Goal: Information Seeking & Learning: Compare options

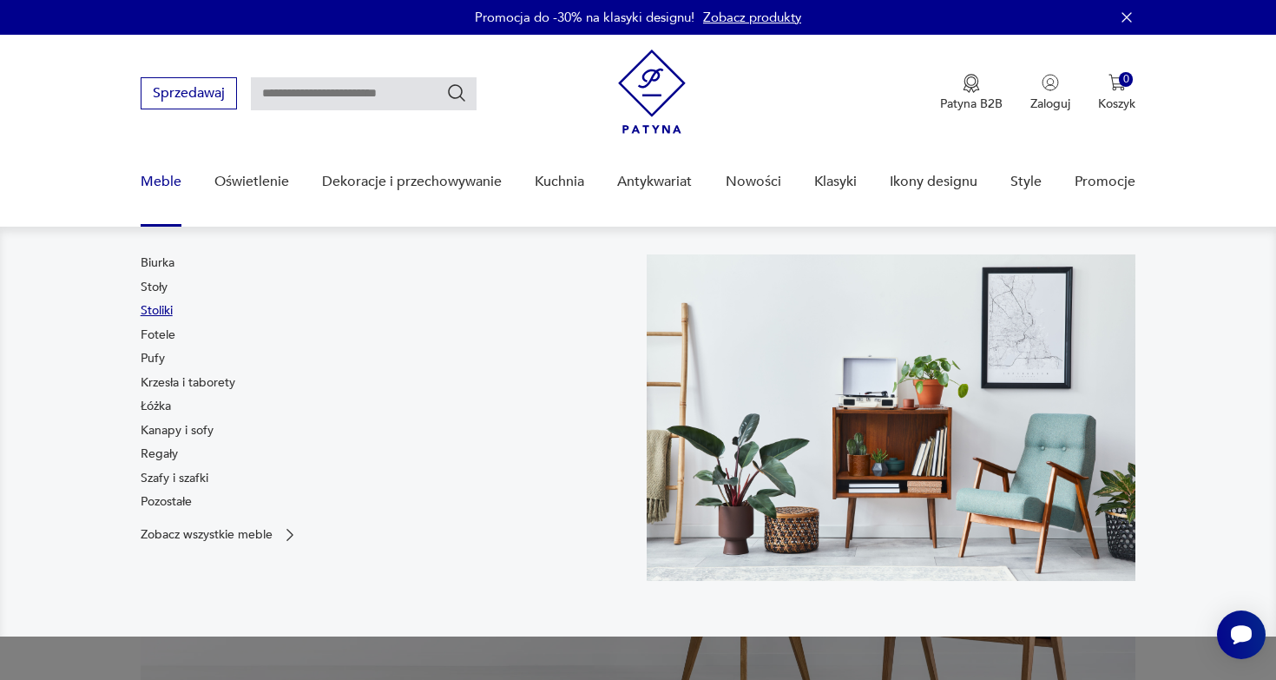
click at [161, 309] on link "Stoliki" at bounding box center [157, 310] width 32 height 17
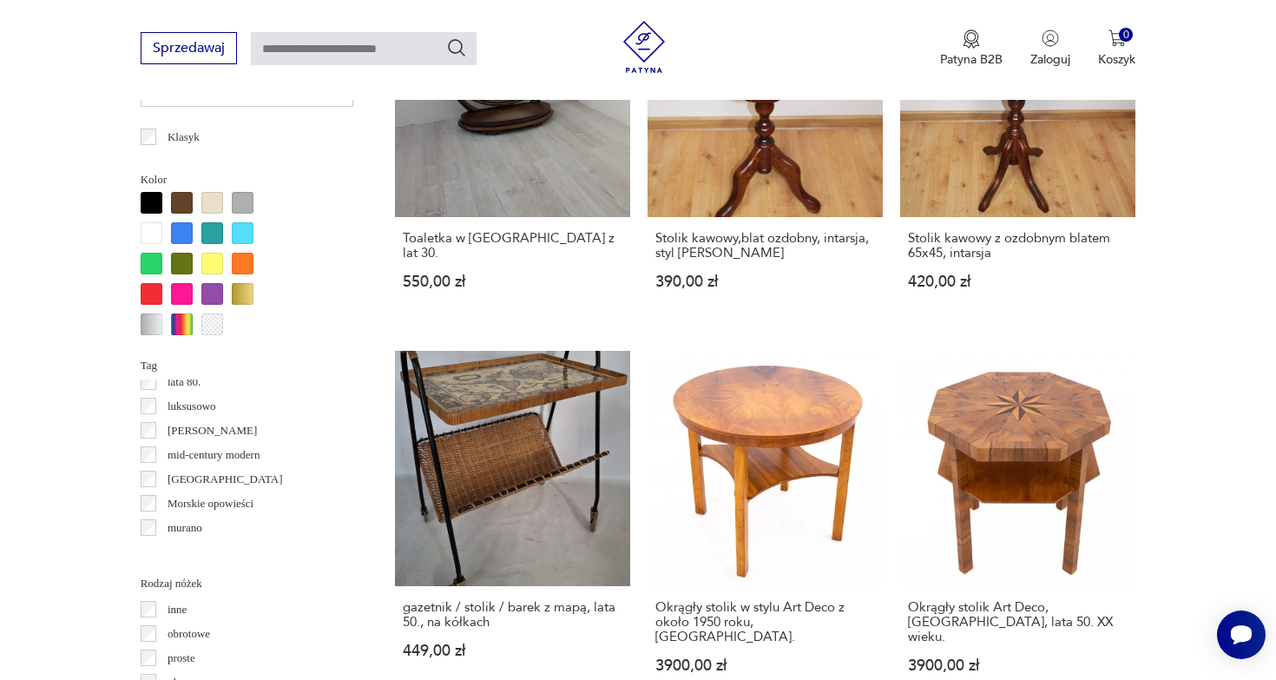
scroll to position [667, 0]
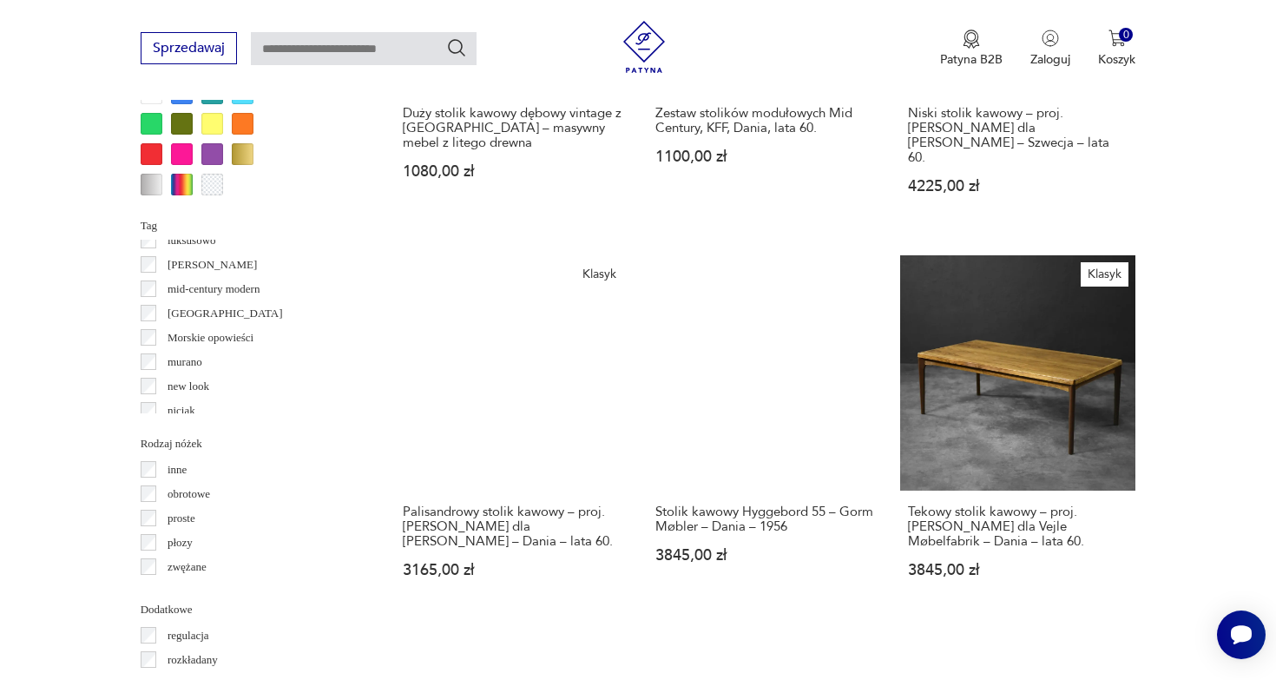
scroll to position [1606, 0]
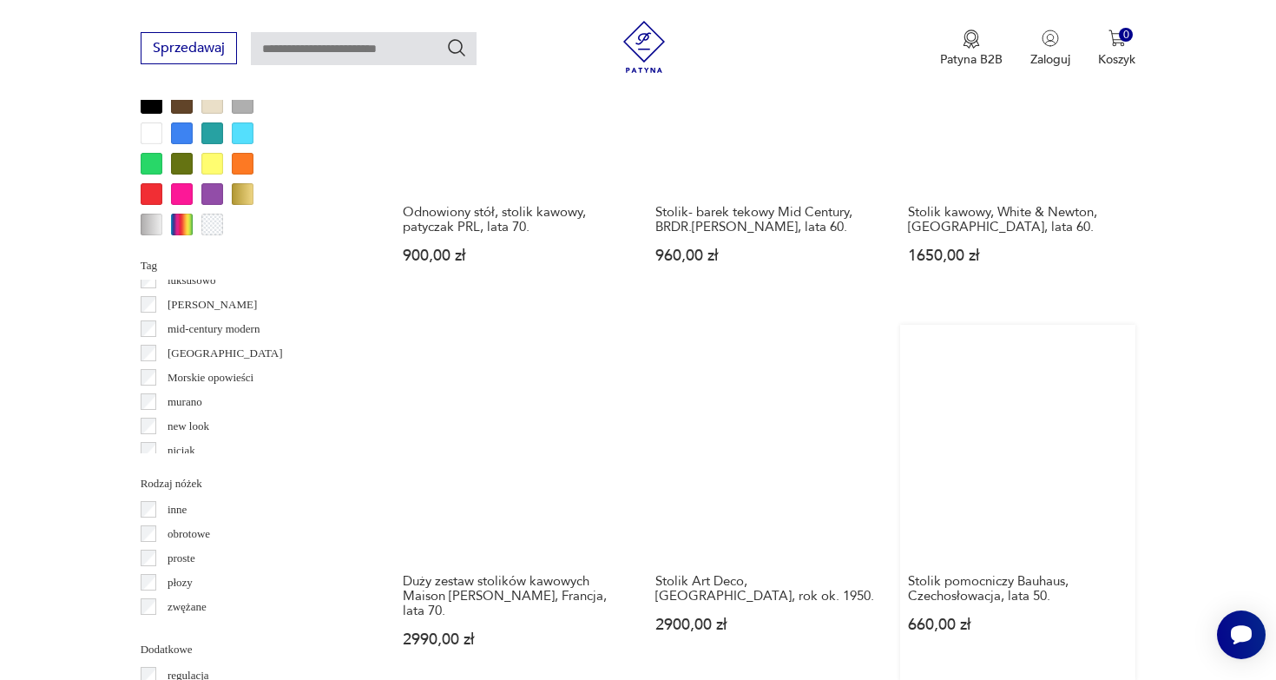
scroll to position [1639, 0]
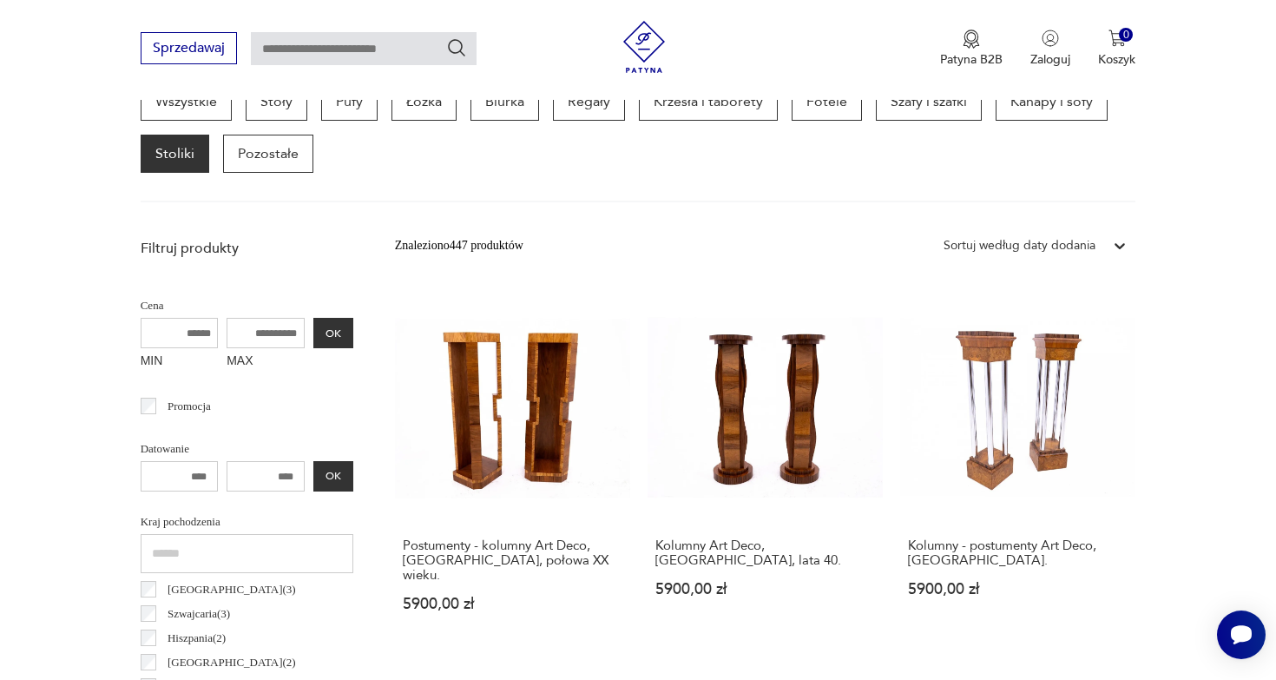
scroll to position [548, 0]
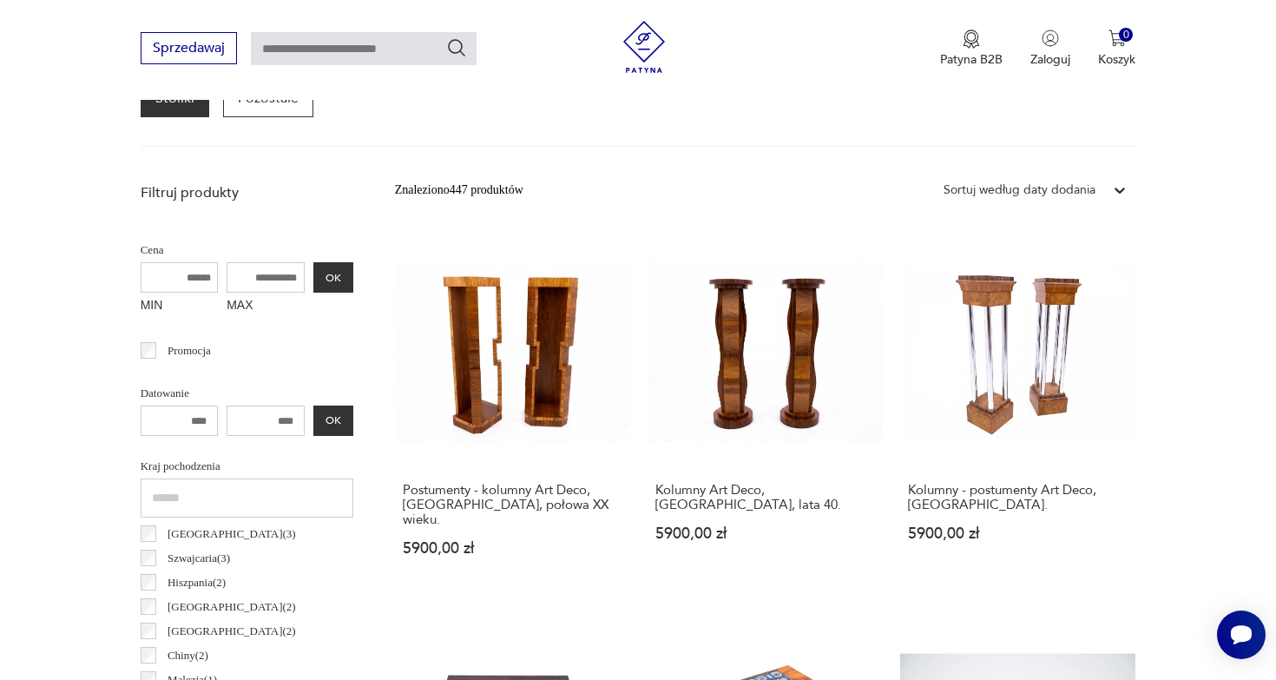
click at [234, 274] on input "MAX" at bounding box center [266, 277] width 78 height 30
type input "****"
click at [313, 290] on button "OK" at bounding box center [333, 277] width 40 height 30
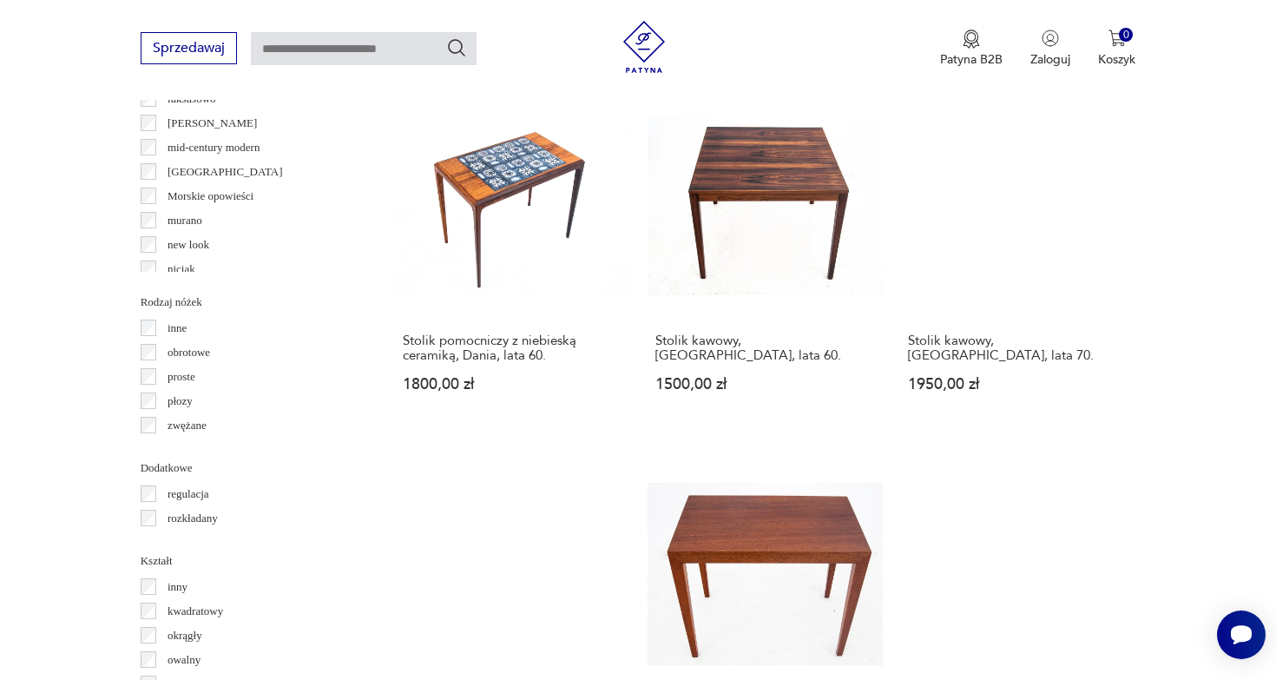
scroll to position [1821, 0]
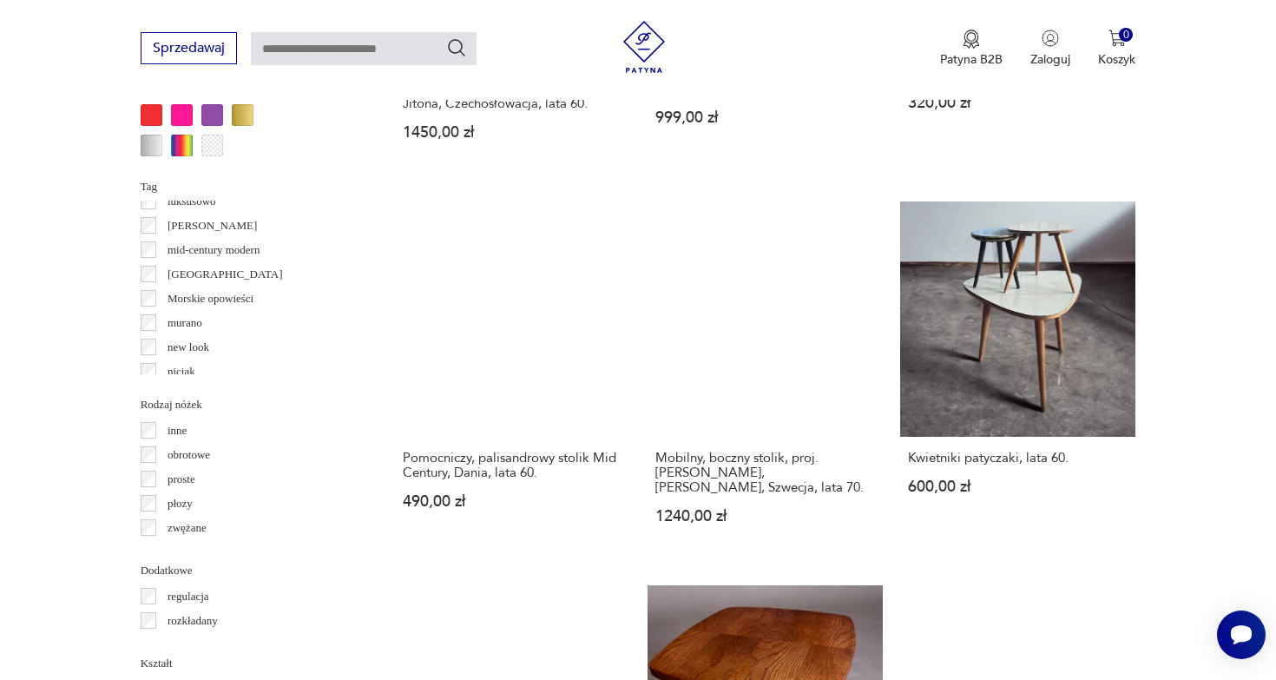
scroll to position [1723, 0]
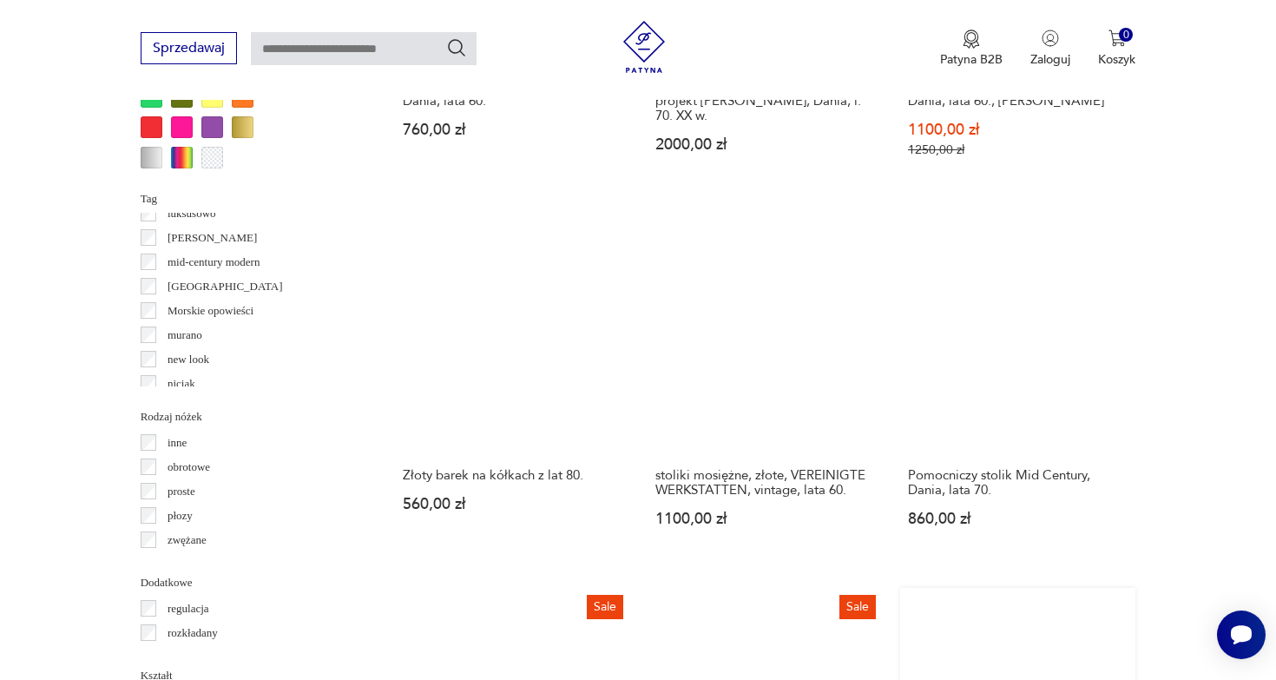
scroll to position [1706, 0]
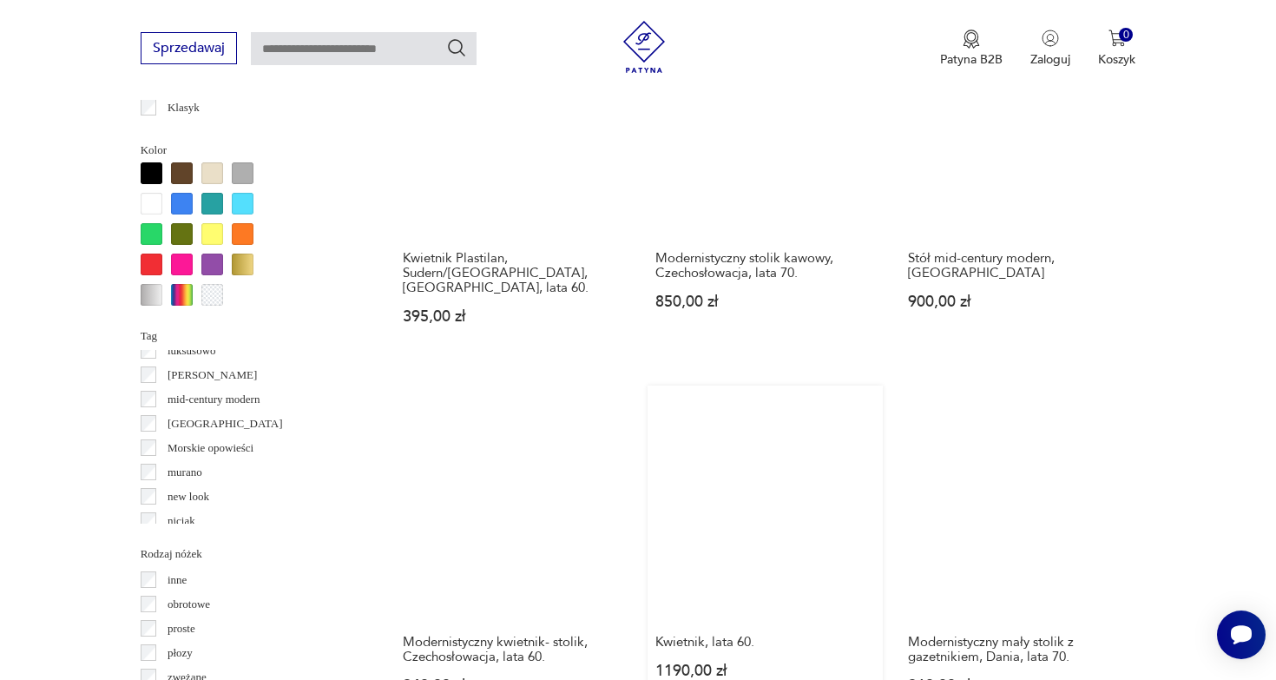
scroll to position [1568, 0]
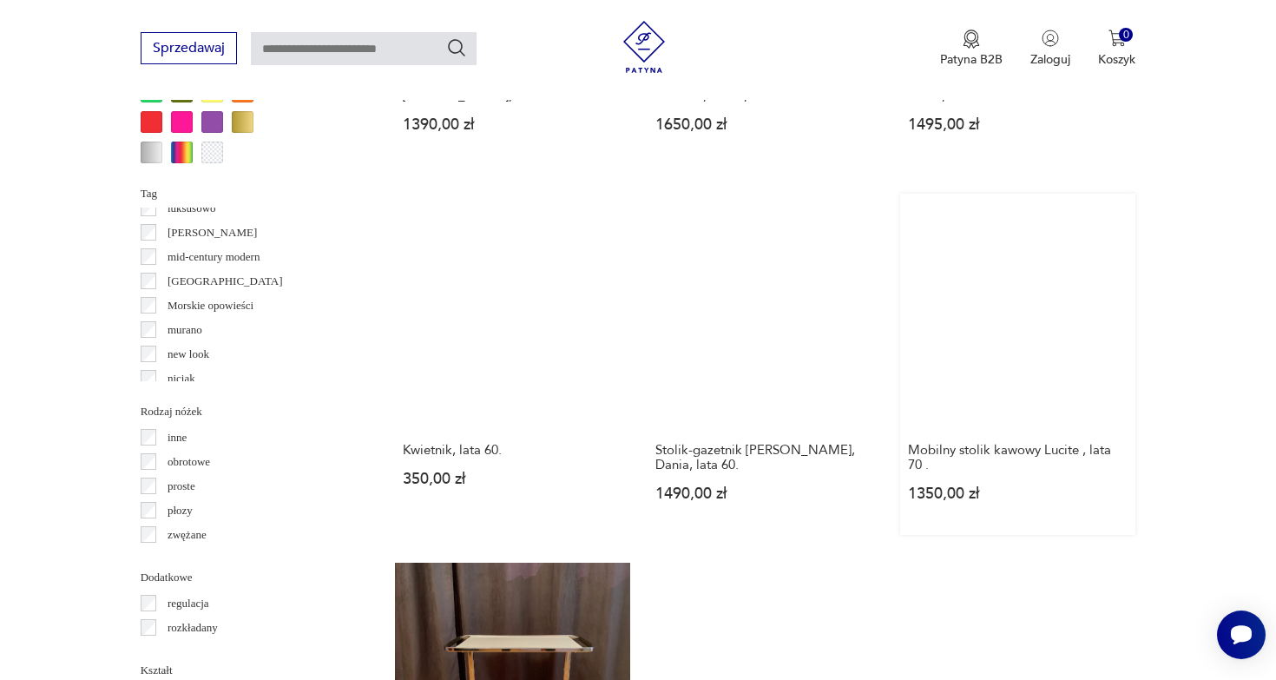
scroll to position [1720, 0]
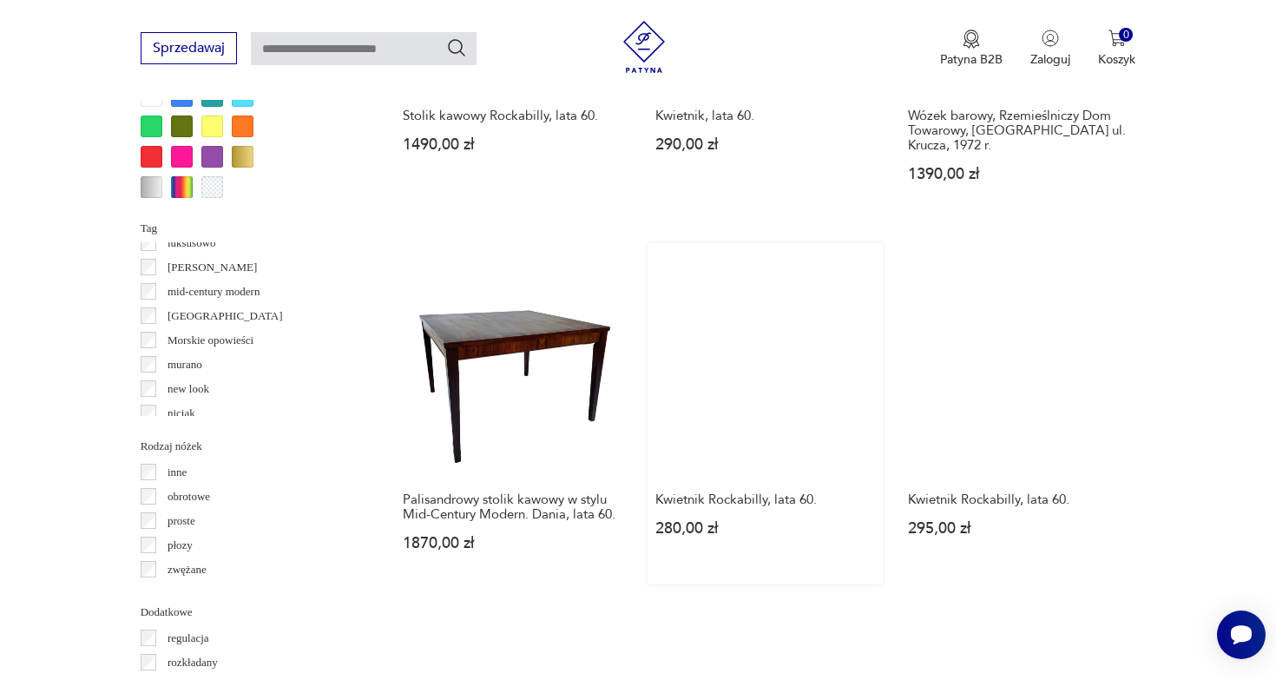
scroll to position [1681, 0]
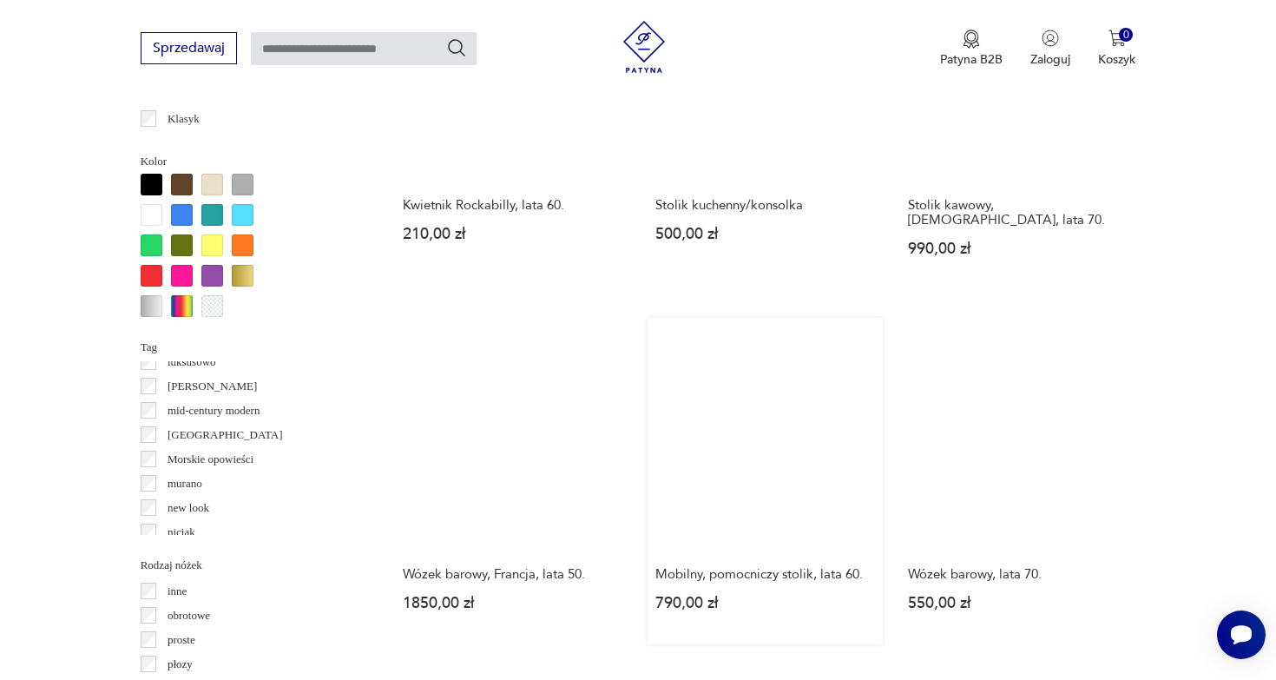
scroll to position [1558, 0]
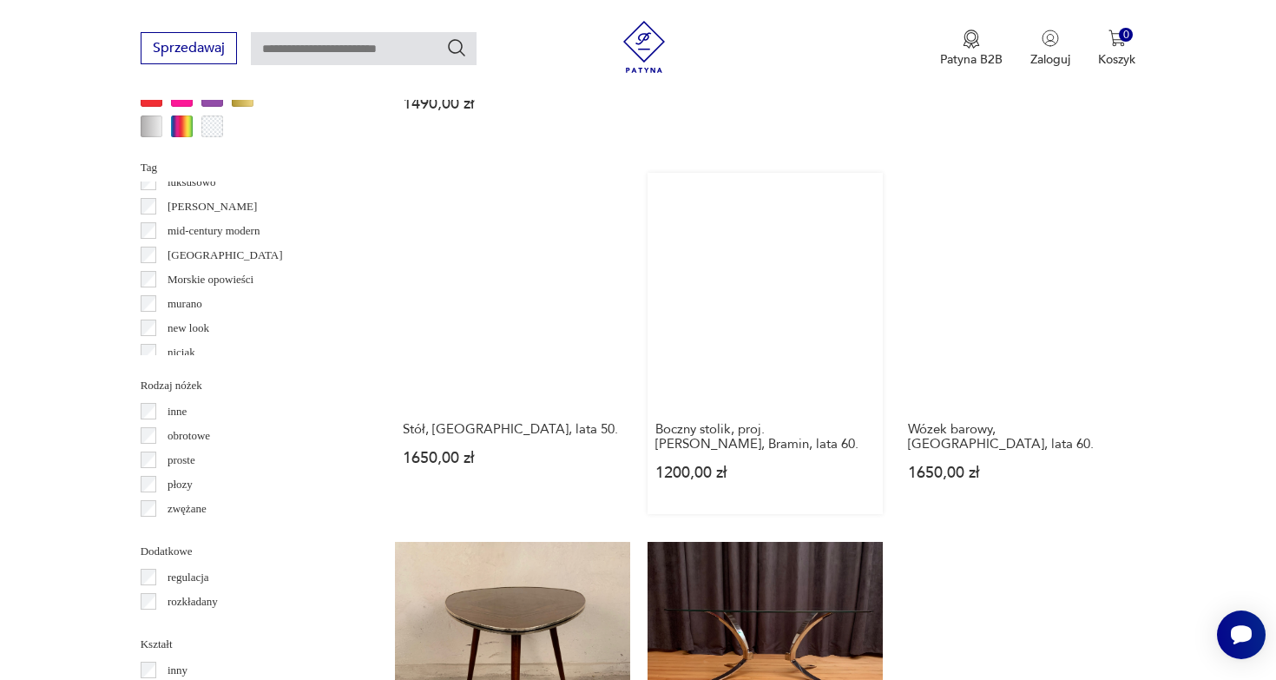
scroll to position [1737, 0]
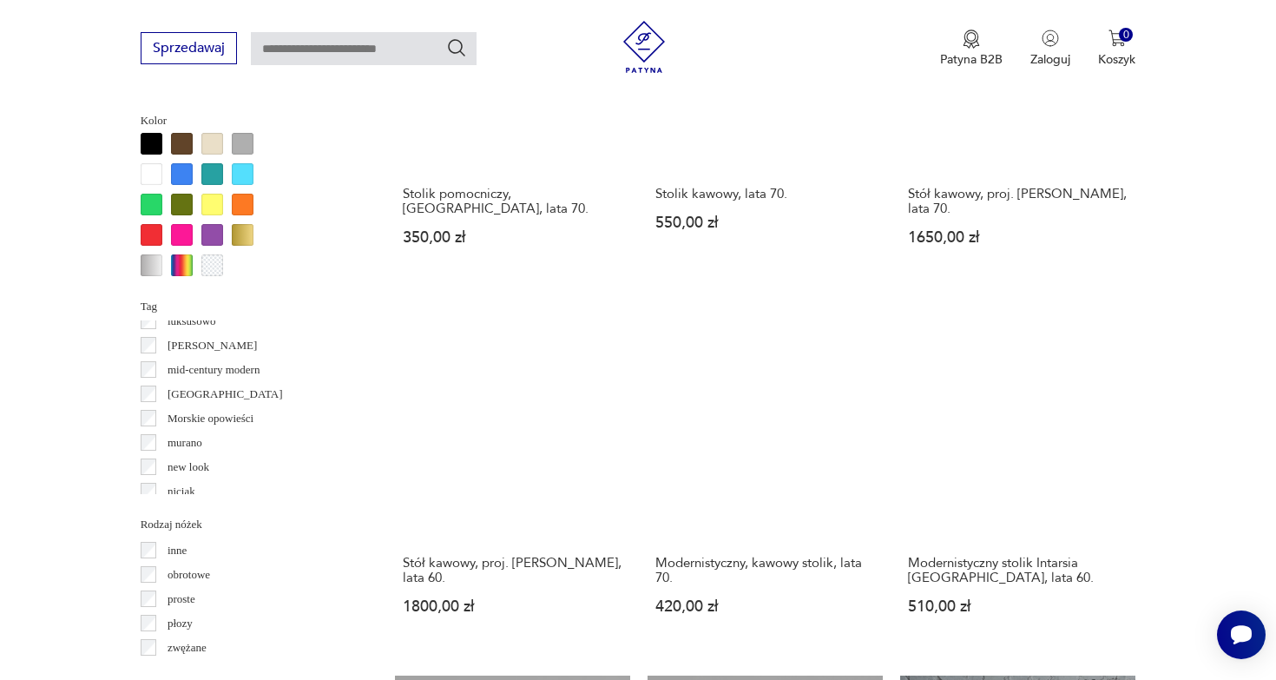
scroll to position [1595, 0]
